Goal: Check status

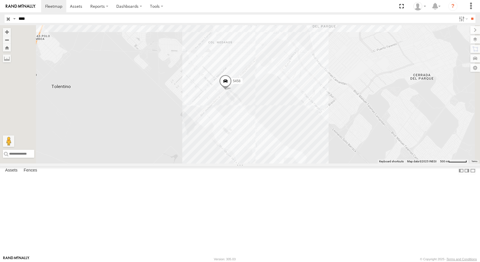
drag, startPoint x: 357, startPoint y: 116, endPoint x: 339, endPoint y: 122, distance: 19.0
click at [339, 122] on div "5458" at bounding box center [240, 94] width 480 height 138
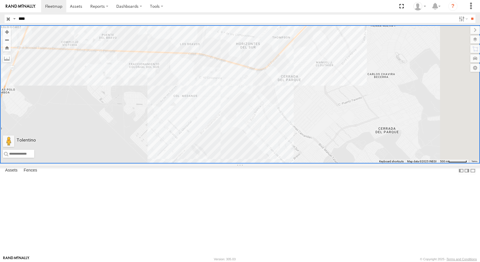
click at [0, 0] on div "BASE 7" at bounding box center [0, 0] width 0 height 0
